Goal: Download file/media

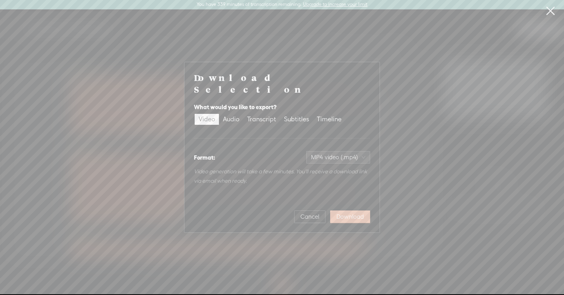
click at [350, 213] on span "Download" at bounding box center [350, 217] width 27 height 8
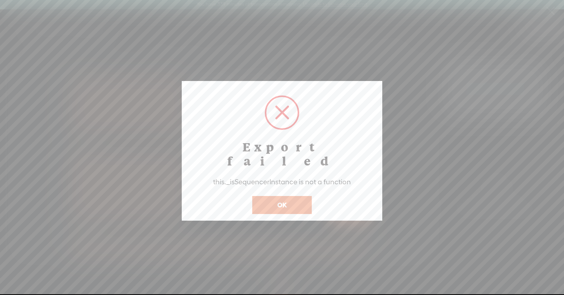
click at [302, 196] on button "OK" at bounding box center [282, 205] width 60 height 18
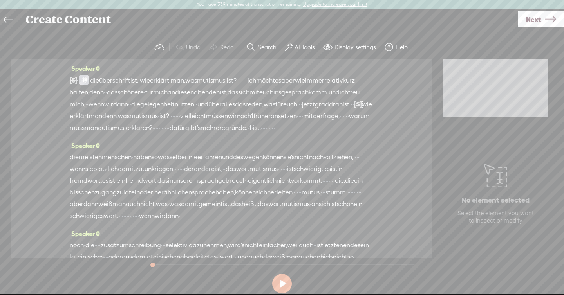
click at [281, 98] on span "gespräch" at bounding box center [294, 93] width 27 height 12
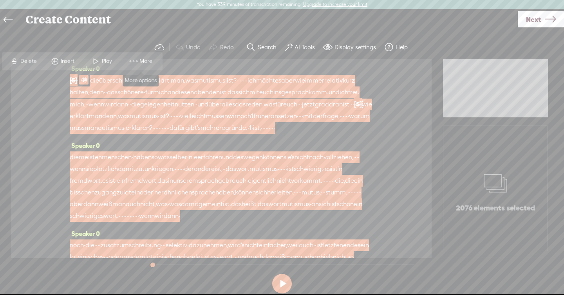
click at [147, 63] on span "More" at bounding box center [147, 62] width 15 height 8
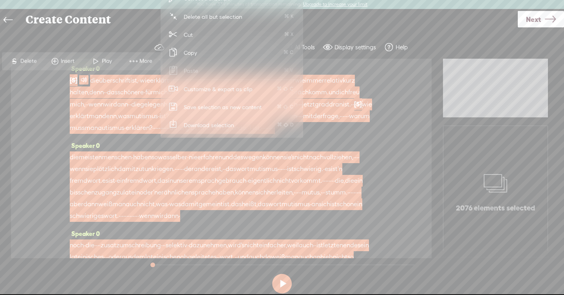
click at [198, 127] on span "Download selection" at bounding box center [209, 125] width 81 height 18
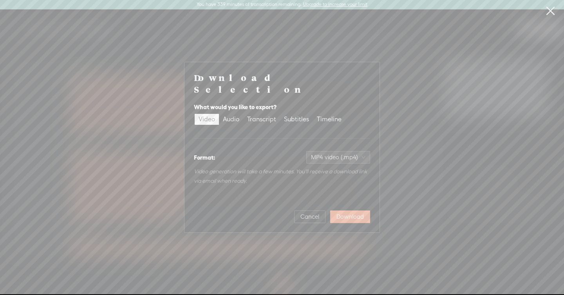
click at [339, 205] on div "Cancel Download" at bounding box center [282, 214] width 176 height 19
click at [344, 213] on span "Download" at bounding box center [350, 217] width 27 height 8
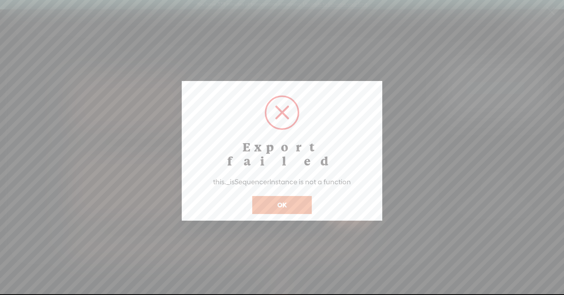
click at [297, 196] on button "OK" at bounding box center [282, 205] width 60 height 18
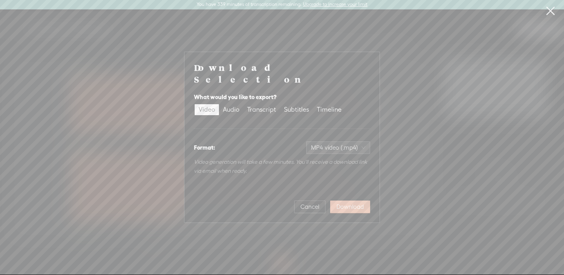
click at [355, 203] on span "Download" at bounding box center [350, 207] width 27 height 8
